Goal: Task Accomplishment & Management: Manage account settings

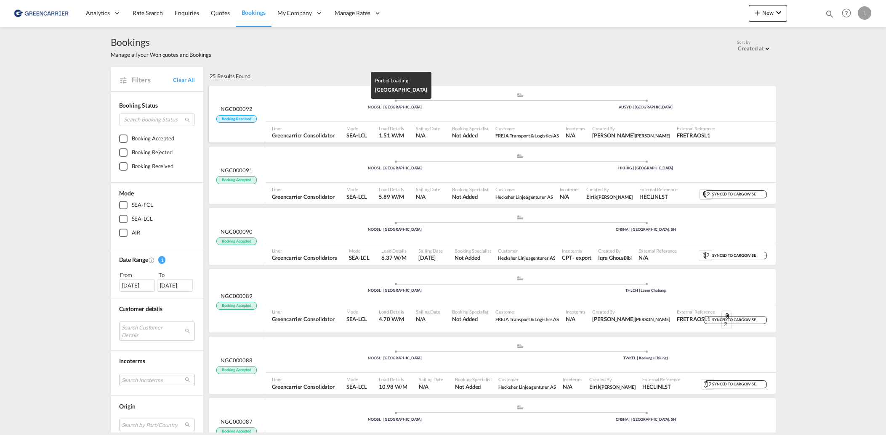
click at [329, 107] on div "NOOSL | [GEOGRAPHIC_DATA]" at bounding box center [394, 107] width 251 height 5
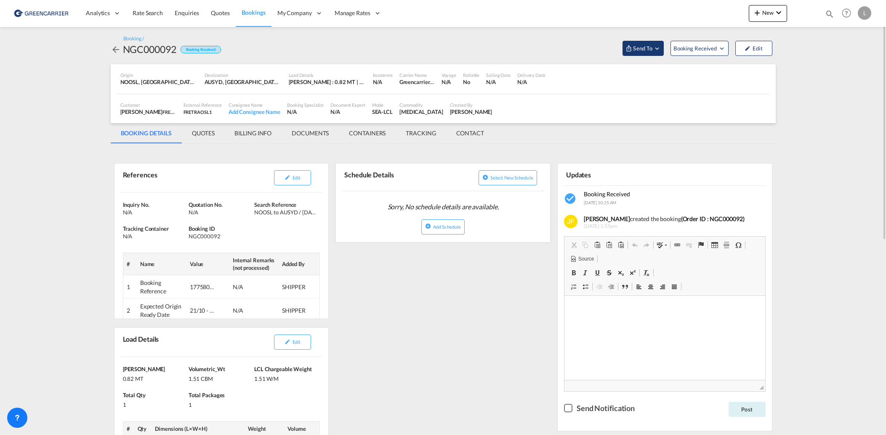
click at [653, 51] on md-icon "Open demo menu" at bounding box center [657, 49] width 8 height 8
click at [729, 77] on span "Send Booking" at bounding box center [726, 76] width 33 height 13
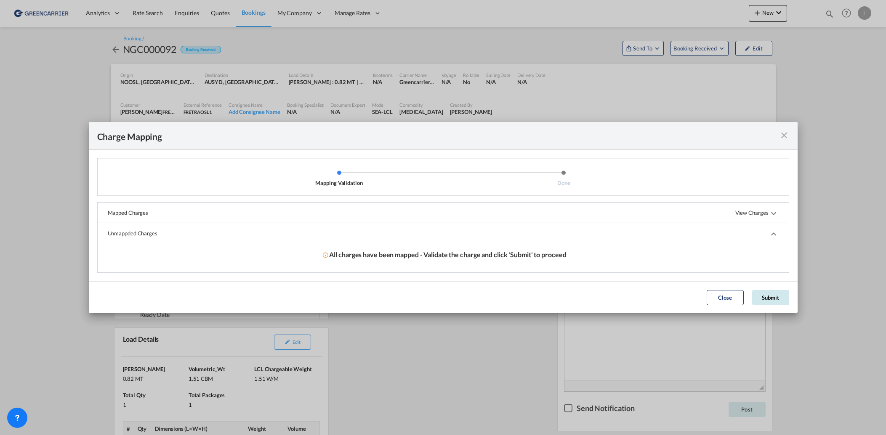
click at [773, 297] on button "Submit" at bounding box center [770, 297] width 37 height 15
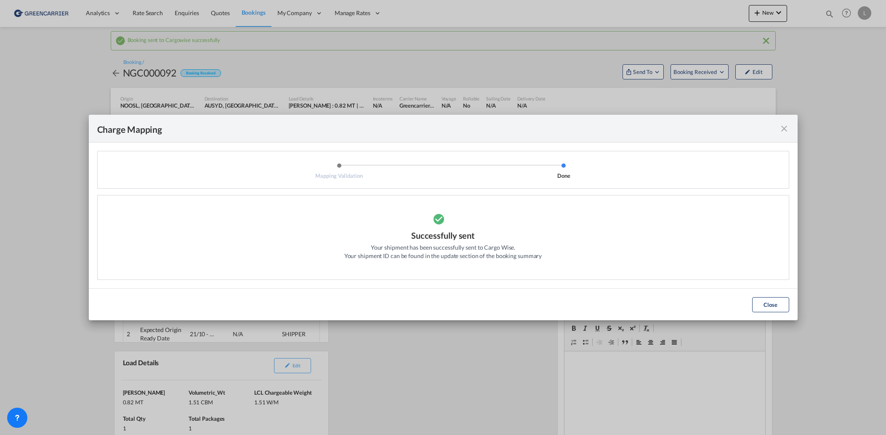
click at [791, 304] on div "Close" at bounding box center [770, 304] width 45 height 15
click at [772, 301] on button "Close" at bounding box center [770, 304] width 37 height 15
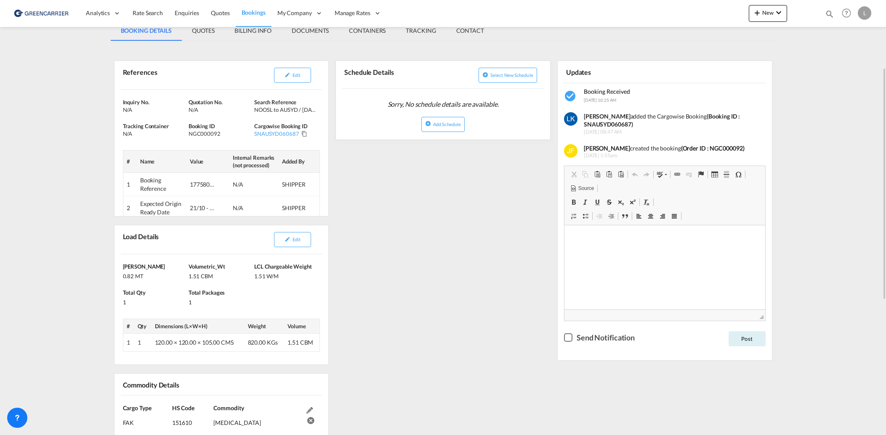
scroll to position [42, 0]
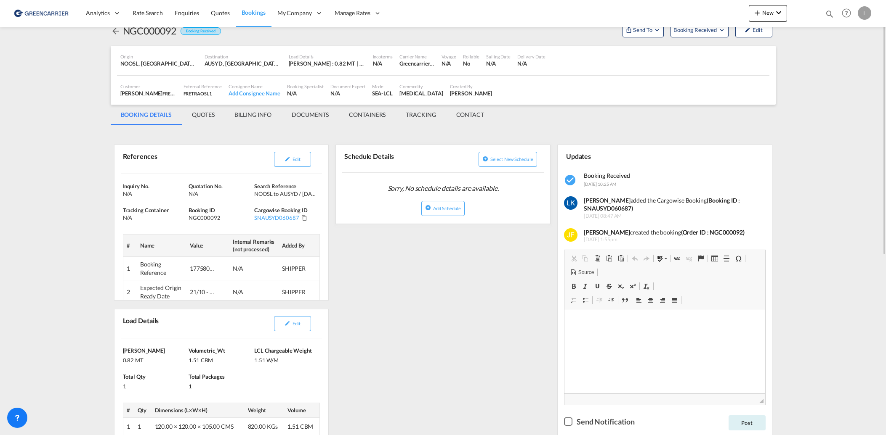
click at [306, 112] on md-tab-item "DOCUMENTS" at bounding box center [309, 115] width 57 height 20
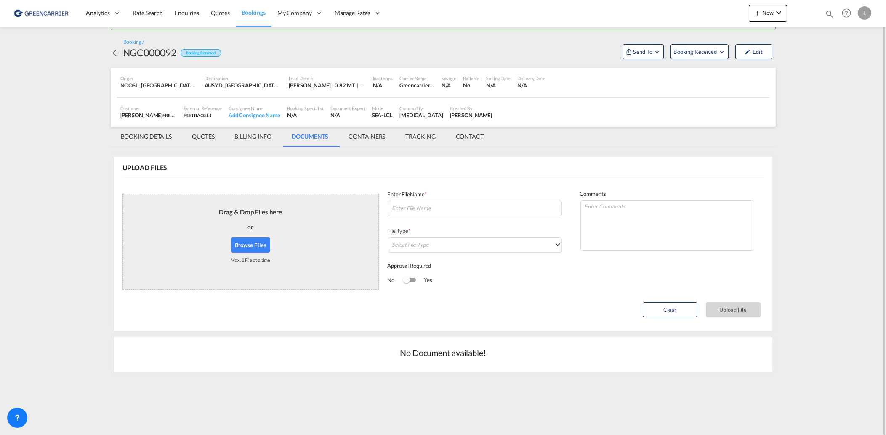
scroll to position [0, 0]
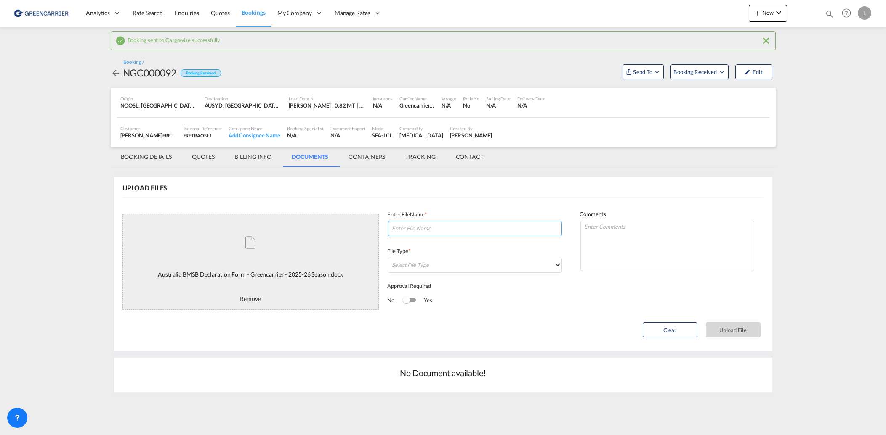
click at [451, 229] on input at bounding box center [475, 228] width 174 height 15
type input "Fumigation (please fill in)"
click at [450, 267] on md-select "Select File Type DO/CRO Draft B/L Freight Invoice Commercial Invoice Original B…" at bounding box center [475, 265] width 174 height 15
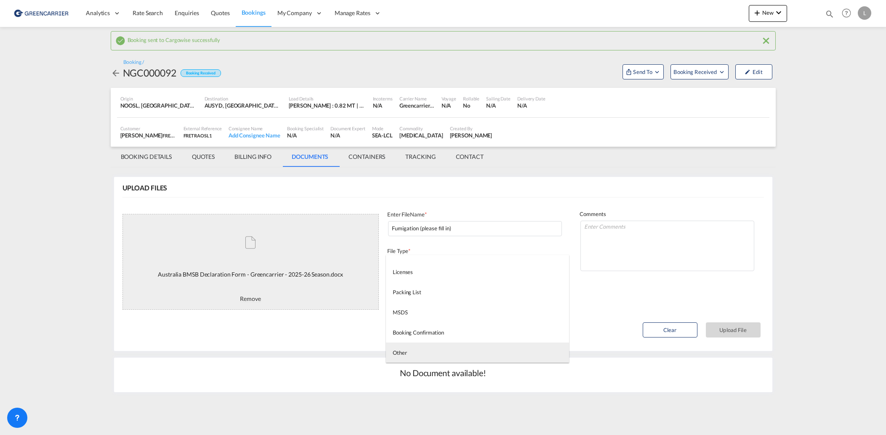
click at [434, 349] on md-option "Other" at bounding box center [477, 353] width 183 height 20
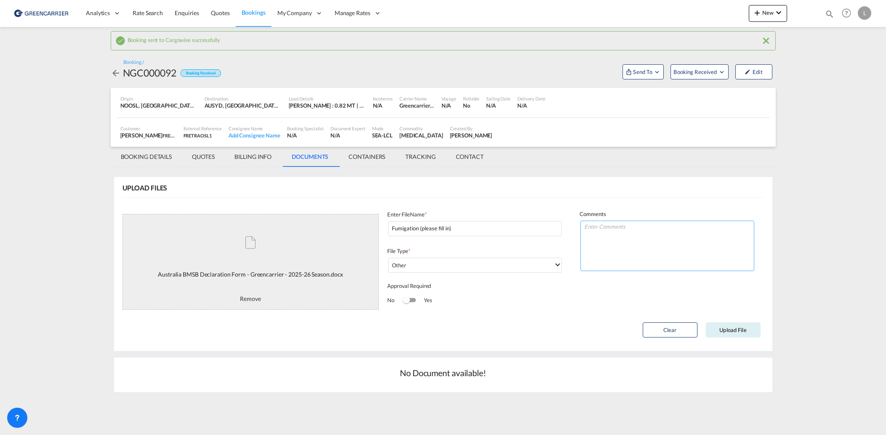
click at [591, 225] on textarea at bounding box center [667, 246] width 174 height 50
click at [737, 334] on button "Upload File" at bounding box center [733, 330] width 55 height 15
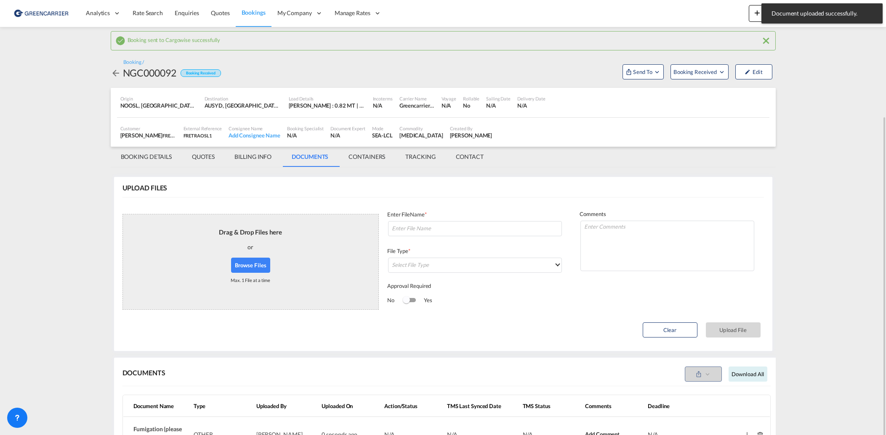
scroll to position [62, 0]
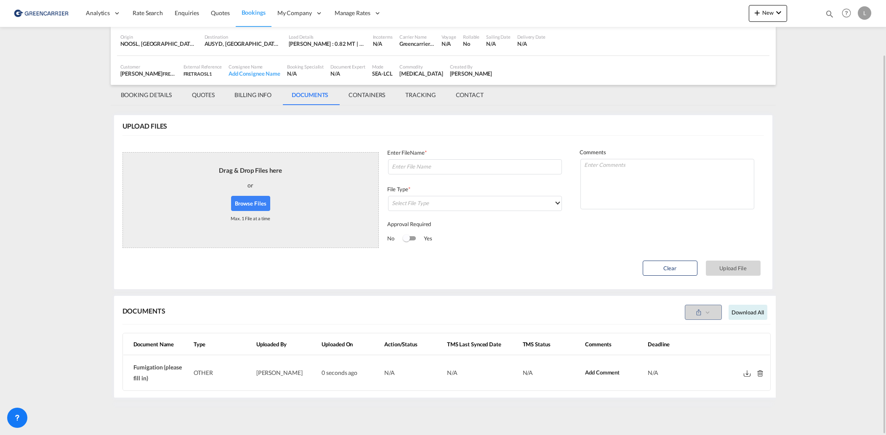
click at [141, 85] on div "Customer [PERSON_NAME] FREJA Transport & Logistics AS , +-1 more External Refer…" at bounding box center [443, 70] width 652 height 29
click at [146, 95] on md-tab-item "BOOKING DETAILS" at bounding box center [147, 95] width 72 height 20
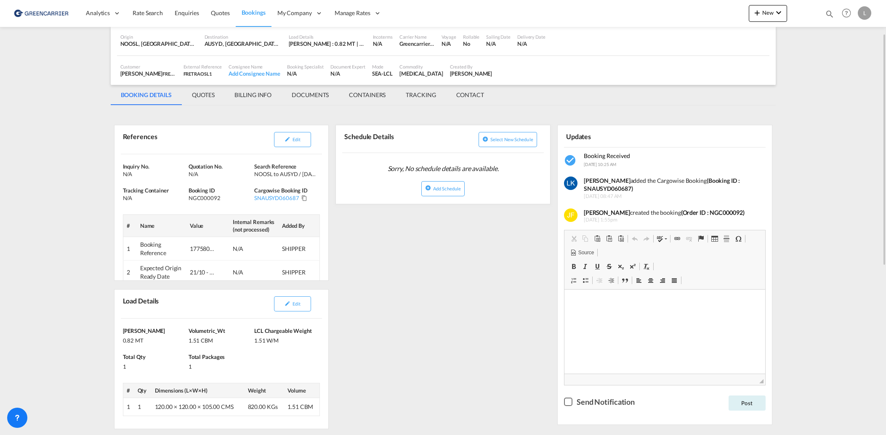
click at [501, 308] on div "References Edit Inquiry No. N/A Quotation No. N/A Search Reference NOOSL to AUS…" at bounding box center [443, 421] width 665 height 622
click at [310, 100] on md-tab-item "DOCUMENTS" at bounding box center [309, 95] width 57 height 20
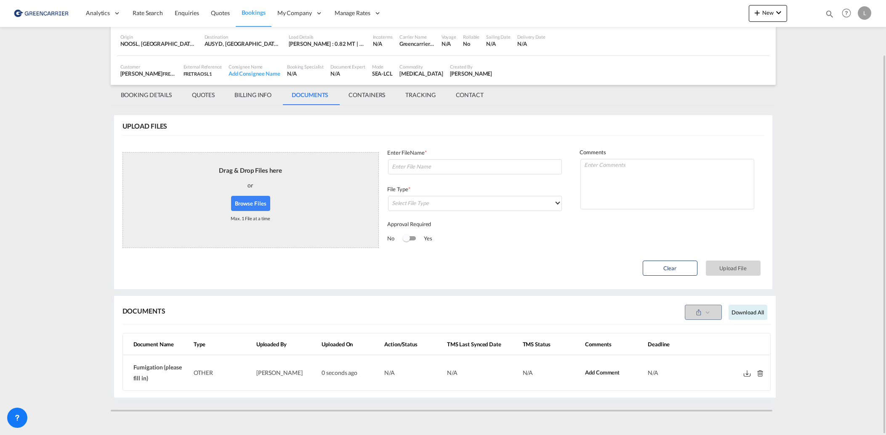
click at [255, 200] on button "Browse Files" at bounding box center [251, 203] width 40 height 15
click at [421, 166] on input at bounding box center [475, 166] width 174 height 15
paste input "SNAUSYD060687"
type input "SNAUSYD060687"
click at [470, 204] on md-select "Select File Type" at bounding box center [475, 203] width 174 height 15
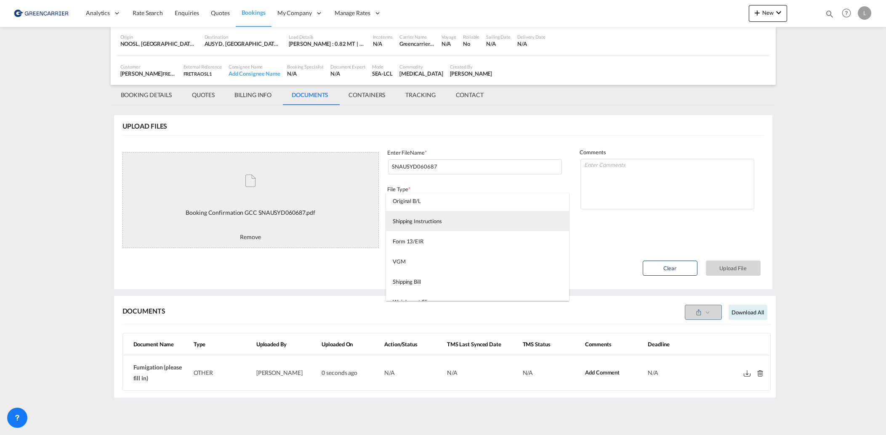
scroll to position [215, 0]
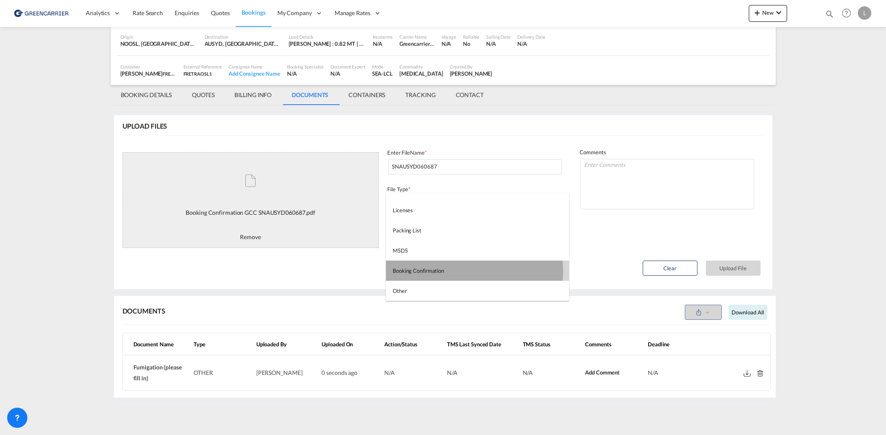
click at [449, 271] on md-option "Booking Confirmation" at bounding box center [477, 271] width 183 height 20
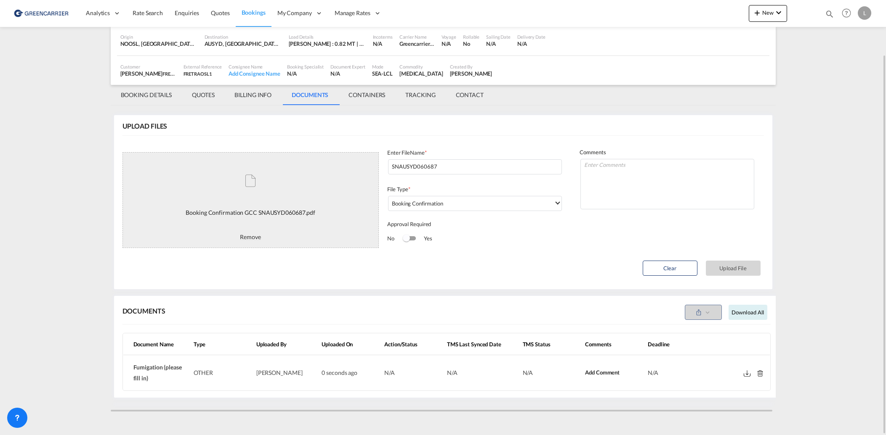
click at [481, 243] on div "No Yes" at bounding box center [474, 239] width 175 height 17
click at [745, 268] on button "Upload File" at bounding box center [733, 268] width 55 height 15
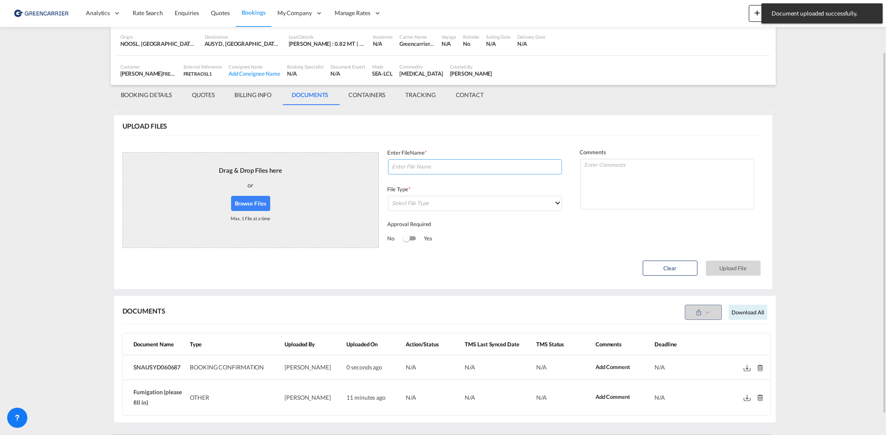
click at [422, 162] on input at bounding box center [475, 166] width 174 height 15
click at [261, 206] on button "Browse Files" at bounding box center [251, 203] width 40 height 15
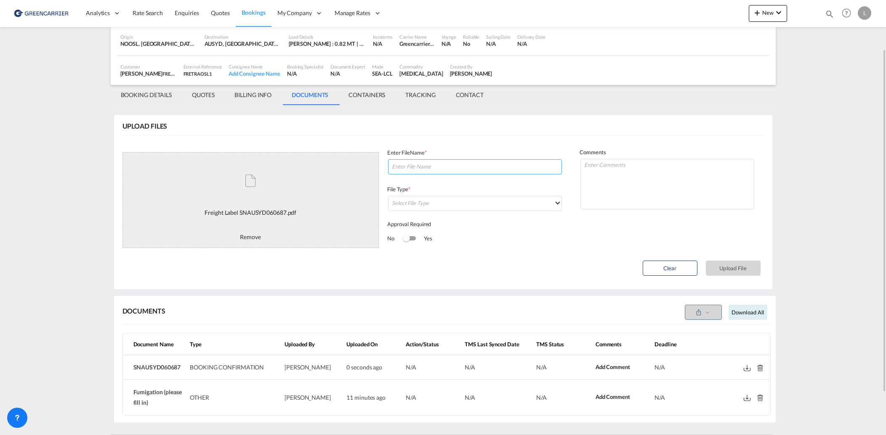
click at [417, 174] on input at bounding box center [475, 166] width 174 height 15
paste input "SNAUSYD060687"
type input "labels SNAUSYD060687"
click at [621, 183] on textarea at bounding box center [667, 184] width 174 height 50
click at [442, 202] on md-select "Select File Type" at bounding box center [475, 203] width 174 height 15
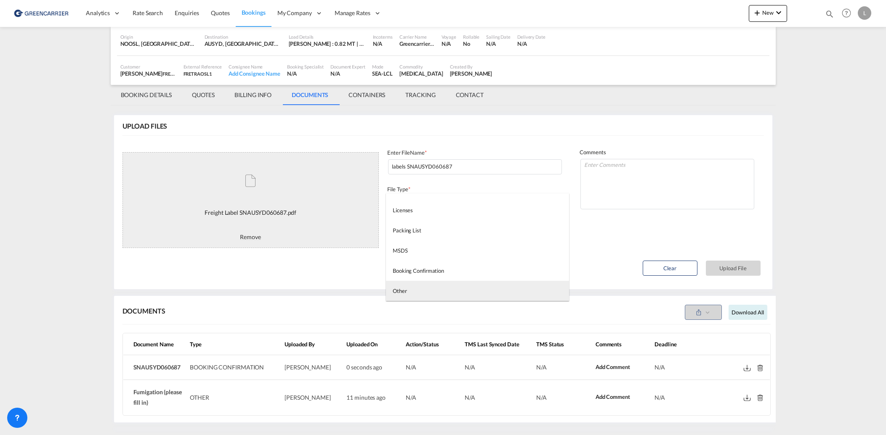
click at [447, 291] on md-option "Other" at bounding box center [477, 291] width 183 height 20
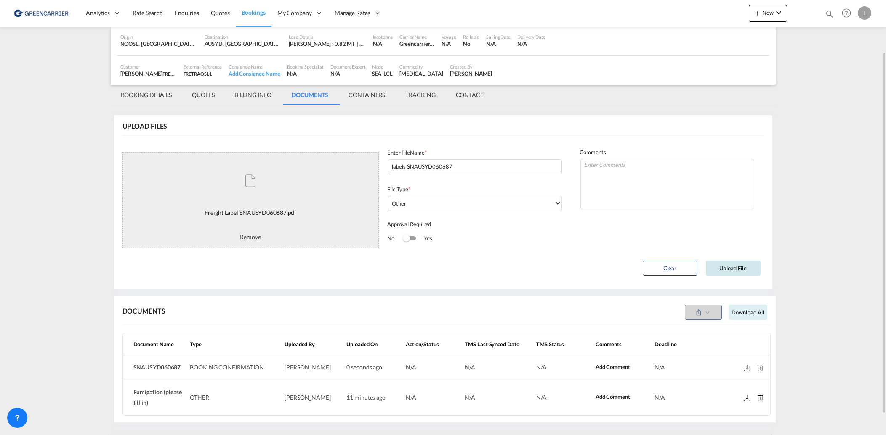
click at [737, 268] on button "Upload File" at bounding box center [733, 268] width 55 height 15
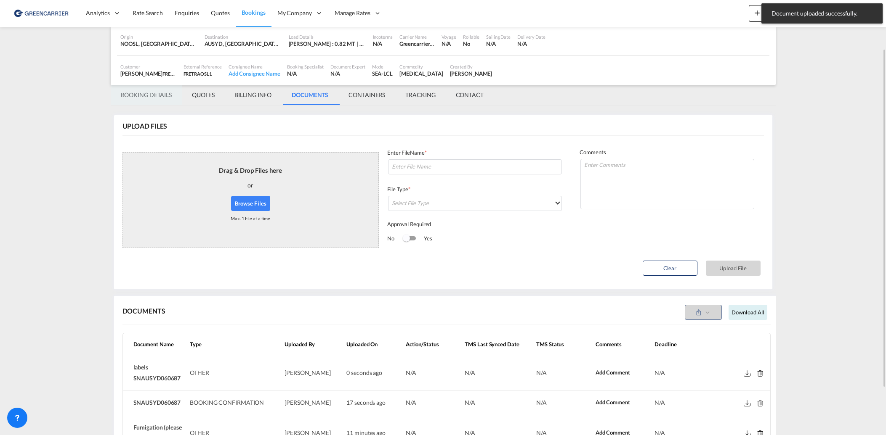
click at [151, 94] on md-tab-item "BOOKING DETAILS" at bounding box center [147, 95] width 72 height 20
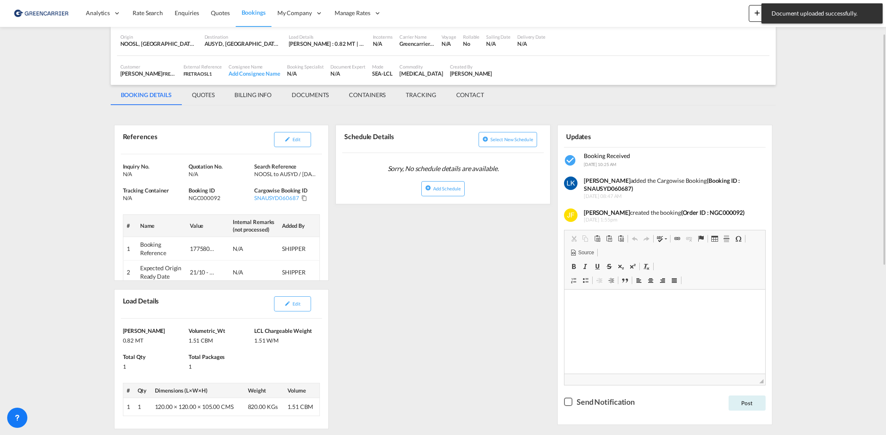
scroll to position [0, 0]
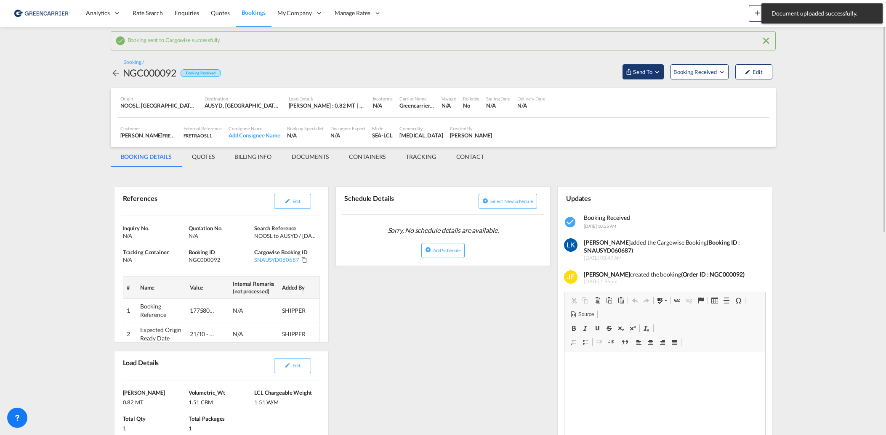
click at [637, 70] on span "Send To" at bounding box center [642, 72] width 21 height 8
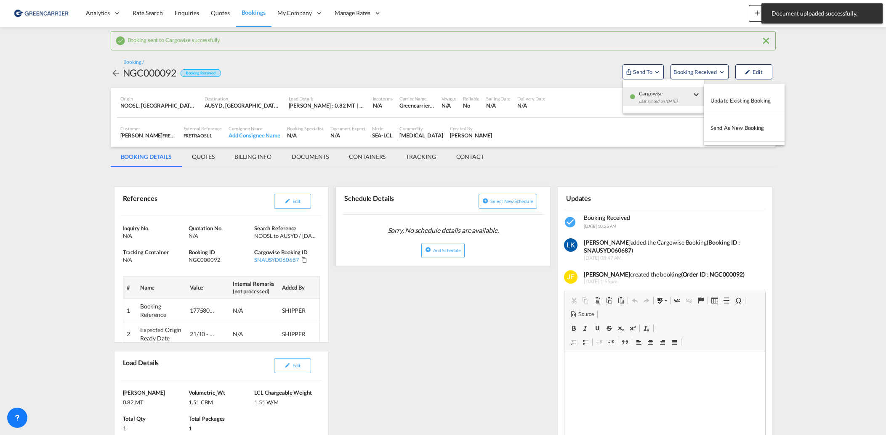
click at [705, 72] on md-backdrop at bounding box center [443, 217] width 886 height 435
click at [705, 72] on span "Booking Received" at bounding box center [695, 72] width 44 height 8
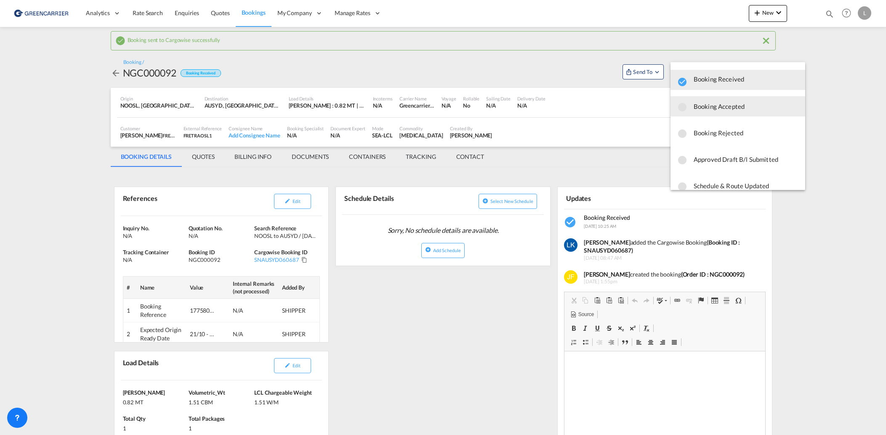
click at [723, 103] on span "Booking Accepted" at bounding box center [745, 106] width 105 height 15
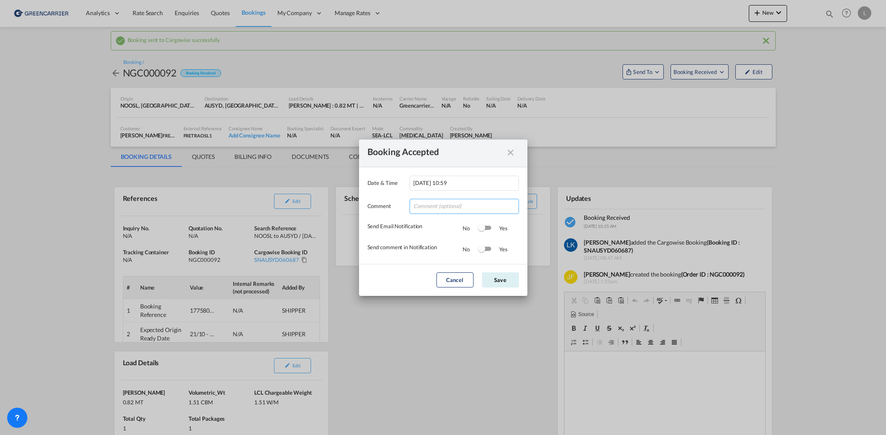
click at [458, 202] on input "Date & ..." at bounding box center [463, 206] width 109 height 15
type input "Tusen takk for booking. Dokumenter er lastet opp!"
drag, startPoint x: 474, startPoint y: 211, endPoint x: 742, endPoint y: 232, distance: 268.8
click at [742, 232] on div "Booking Accepted Date & Time [DATE] 10:59 Comment Tusen takk for booking. Dokum…" at bounding box center [443, 217] width 886 height 435
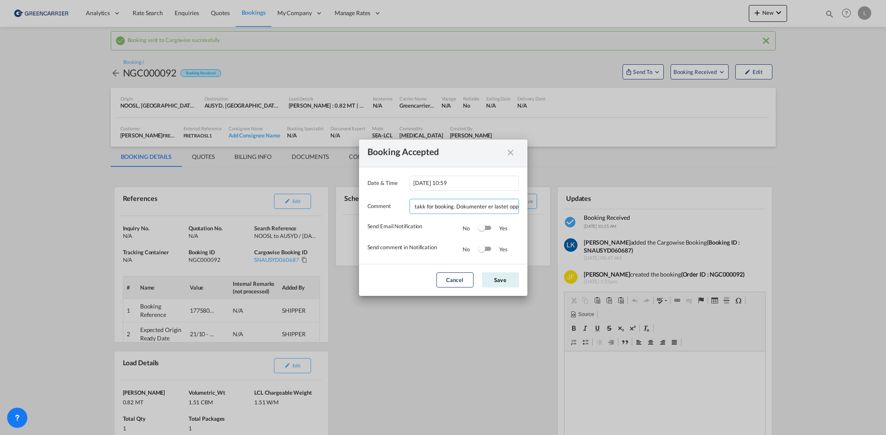
drag, startPoint x: 430, startPoint y: 202, endPoint x: 437, endPoint y: 208, distance: 9.0
click at [430, 202] on input "Tusen takk for booking. Dokumenter er lastet opp!" at bounding box center [463, 206] width 109 height 15
click at [388, 219] on div "Send Email Notification No Yes" at bounding box center [438, 224] width 143 height 21
click at [485, 230] on div "Switch 1" at bounding box center [484, 228] width 13 height 4
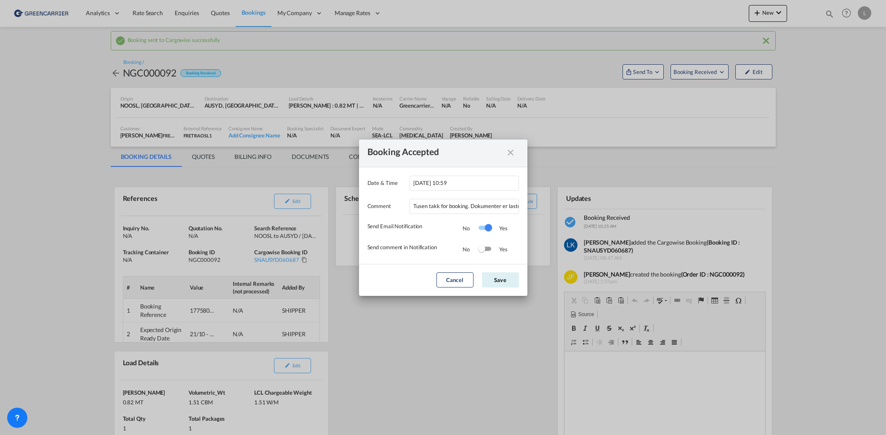
click at [481, 249] on div "Switch 2" at bounding box center [481, 248] width 7 height 7
click at [506, 291] on md-dialog-actions "Cancel Save" at bounding box center [443, 280] width 168 height 32
click at [499, 280] on button "Save" at bounding box center [500, 280] width 37 height 15
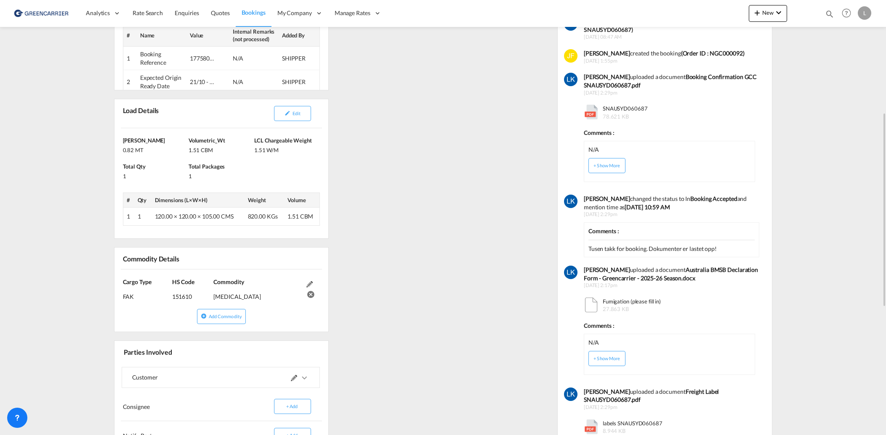
scroll to position [421, 0]
